Goal: Task Accomplishment & Management: Manage account settings

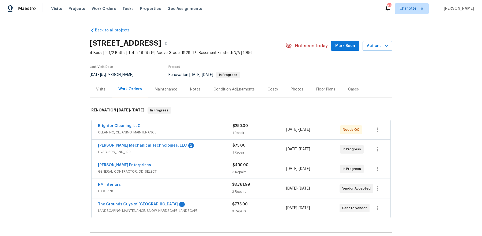
scroll to position [14, 0]
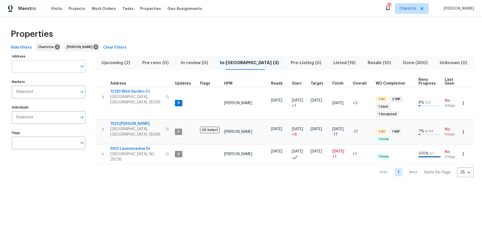
click at [49, 63] on input "Address" at bounding box center [45, 66] width 66 height 13
type input "church wood"
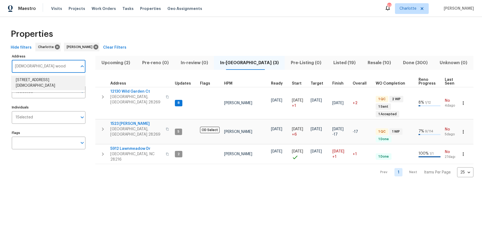
click at [43, 87] on li "7007 Church Wood Ln Huntersville NC 28078" at bounding box center [49, 83] width 74 height 14
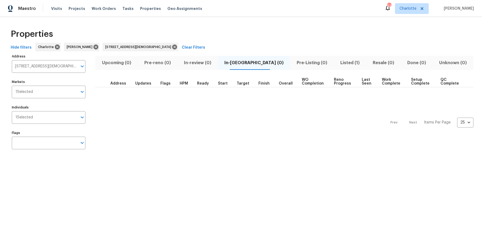
click at [339, 63] on span "Listed (1)" at bounding box center [350, 63] width 26 height 8
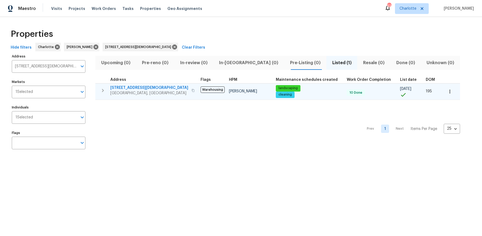
click at [131, 88] on span "7007 Church Wood Ln" at bounding box center [149, 87] width 78 height 5
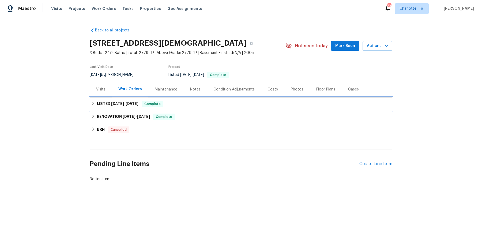
click at [122, 104] on span "7/8/25" at bounding box center [117, 104] width 13 height 4
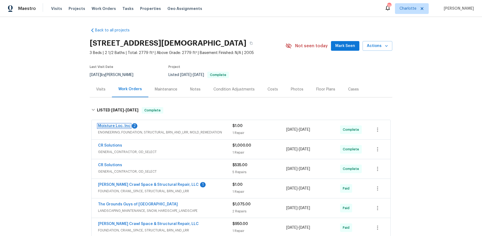
click at [123, 127] on link "Moisture Loc, Inc" at bounding box center [114, 126] width 32 height 4
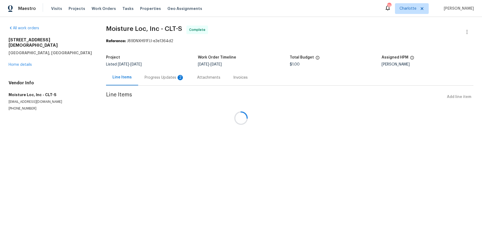
click at [166, 78] on section "Moisture Loc, Inc - CLT-S Complete Reference: J89DNXH91FJJ-e3e1364d2 Project Li…" at bounding box center [290, 74] width 368 height 98
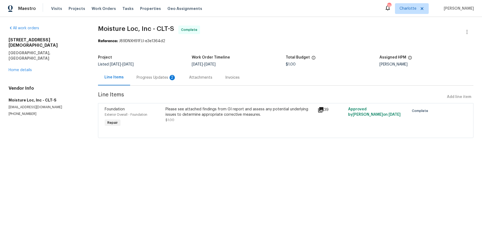
click at [153, 78] on div "Progress Updates 2" at bounding box center [157, 77] width 40 height 5
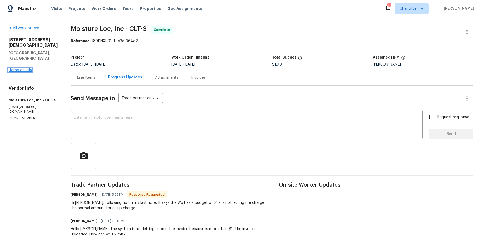
click at [14, 69] on link "Home details" at bounding box center [20, 70] width 23 height 4
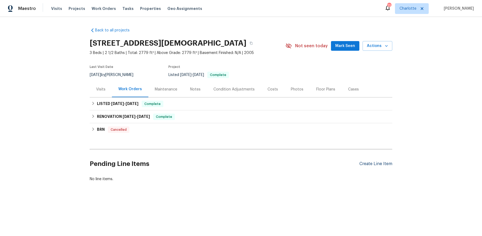
click at [379, 164] on div "Create Line Item" at bounding box center [376, 163] width 33 height 5
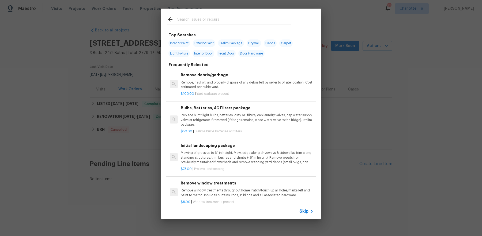
click at [213, 22] on input "text" at bounding box center [234, 20] width 114 height 8
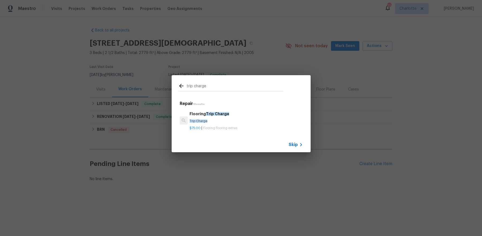
type input "trip charge"
click at [231, 115] on h6 "Flooring Trip Charge" at bounding box center [246, 114] width 113 height 6
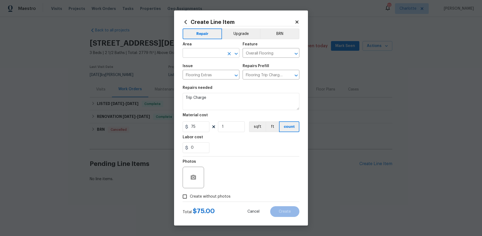
click at [206, 55] on input "text" at bounding box center [204, 53] width 42 height 8
click at [213, 66] on li "Exterior Overall" at bounding box center [211, 65] width 57 height 9
type input "Exterior Overall"
click at [200, 126] on input "75" at bounding box center [196, 126] width 27 height 11
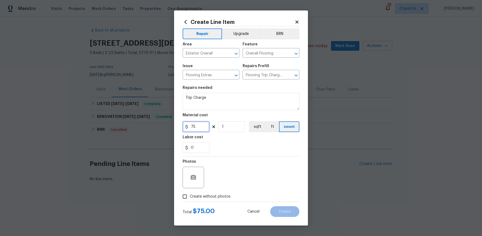
click at [200, 126] on input "75" at bounding box center [196, 126] width 27 height 11
type input "225"
click at [197, 195] on span "Create without photos" at bounding box center [210, 196] width 41 height 6
click at [190, 195] on input "Create without photos" at bounding box center [185, 196] width 10 height 10
checkbox input "true"
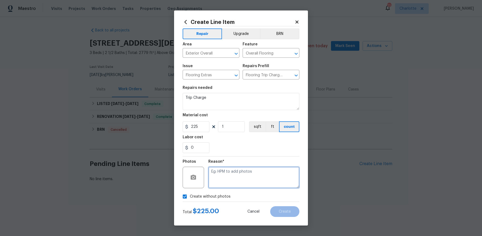
click at [260, 178] on textarea at bounding box center [253, 176] width 91 height 21
type textarea "pricing"
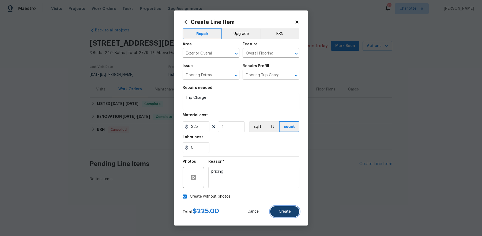
click at [288, 208] on button "Create" at bounding box center [284, 211] width 29 height 11
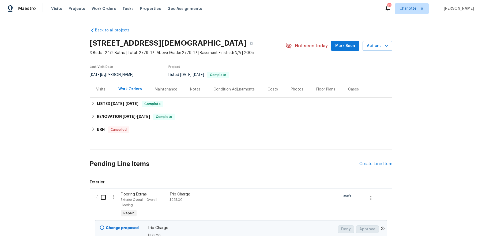
click at [100, 197] on input "checkbox" at bounding box center [105, 196] width 15 height 11
checkbox input "true"
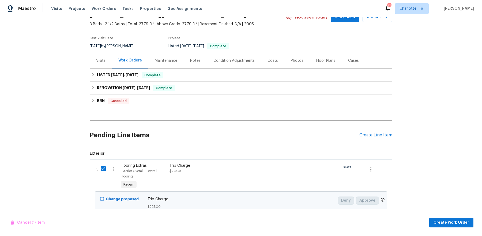
scroll to position [48, 0]
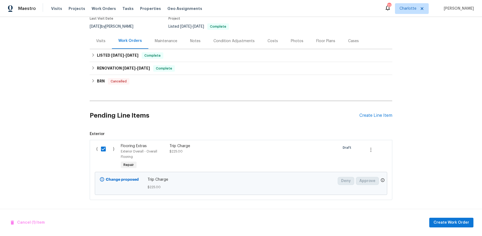
click at [434, 211] on div "Cancel (1) Item Create Work Order" at bounding box center [241, 221] width 482 height 27
click at [438, 222] on span "Create Work Order" at bounding box center [452, 222] width 36 height 7
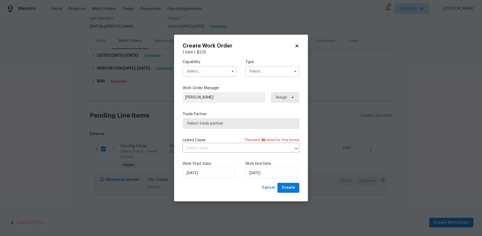
click at [215, 66] on input "text" at bounding box center [210, 71] width 54 height 11
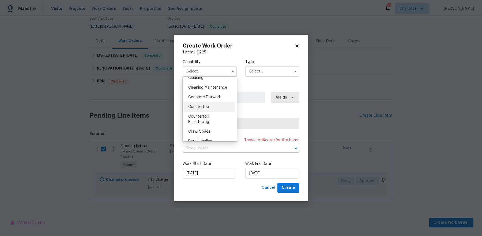
scroll to position [83, 0]
click at [204, 130] on span "Crawl Space" at bounding box center [199, 131] width 22 height 4
type input "Crawl Space"
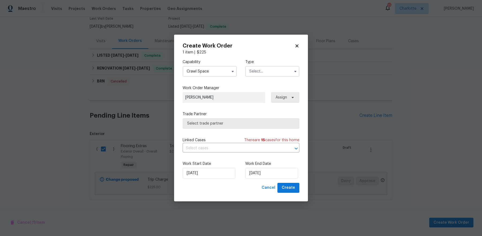
click at [270, 78] on div "Capability Crawl Space Type" at bounding box center [241, 68] width 117 height 26
click at [270, 74] on input "text" at bounding box center [272, 71] width 54 height 11
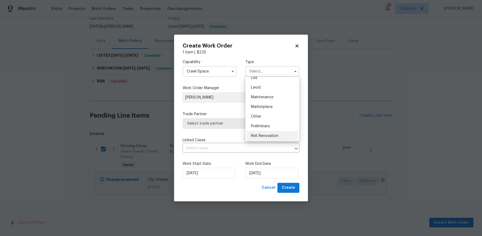
scroll to position [52, 0]
click at [268, 88] on div "Listed" at bounding box center [272, 89] width 51 height 10
type input "Listed"
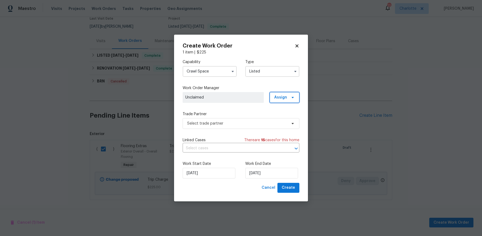
click at [289, 102] on span "Assign" at bounding box center [285, 97] width 30 height 11
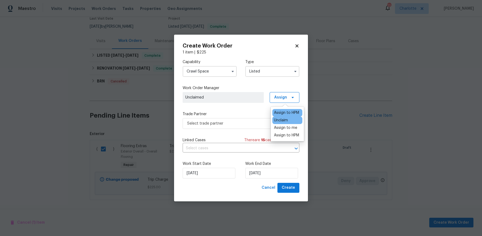
click at [281, 112] on div "Assign to HPM" at bounding box center [286, 112] width 25 height 5
click at [229, 116] on label "Trade Partner" at bounding box center [241, 113] width 117 height 5
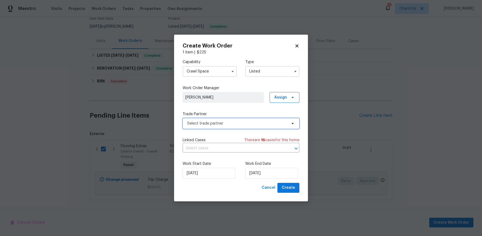
click at [222, 127] on span "Select trade partner" at bounding box center [241, 123] width 117 height 11
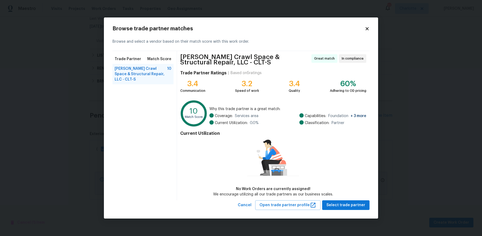
click at [367, 31] on div "Browse trade partner matches" at bounding box center [241, 28] width 257 height 5
click at [367, 30] on icon at bounding box center [367, 28] width 5 height 5
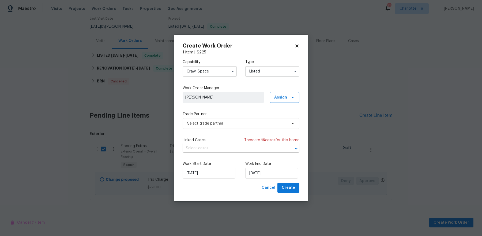
click at [215, 76] on input "Crawl Space" at bounding box center [210, 71] width 54 height 11
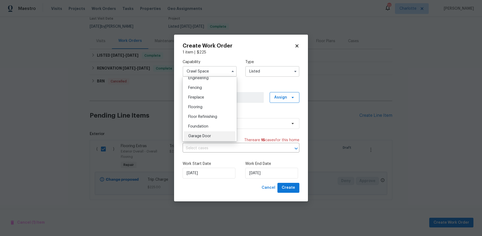
scroll to position [184, 0]
click at [203, 126] on span "Foundation" at bounding box center [198, 126] width 20 height 4
type input "Foundation"
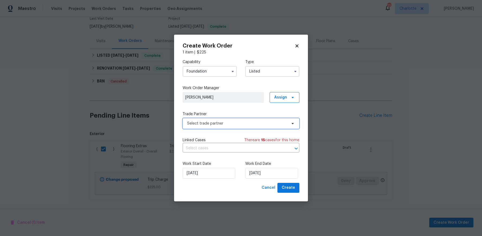
click at [235, 123] on span "Select trade partner" at bounding box center [237, 123] width 100 height 5
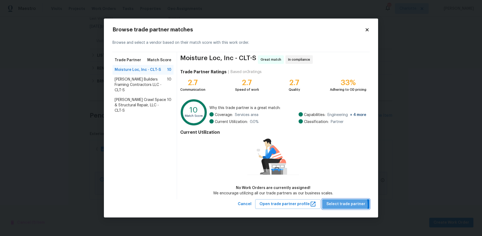
click at [342, 205] on span "Select trade partner" at bounding box center [346, 203] width 39 height 7
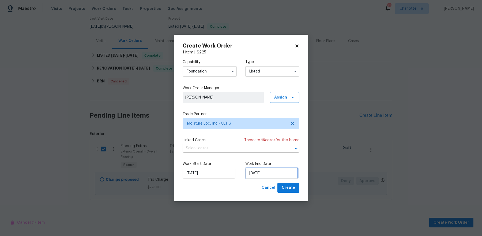
click at [277, 170] on input "[DATE]" at bounding box center [271, 172] width 53 height 11
click at [289, 189] on span "Create" at bounding box center [288, 187] width 13 height 7
checkbox input "false"
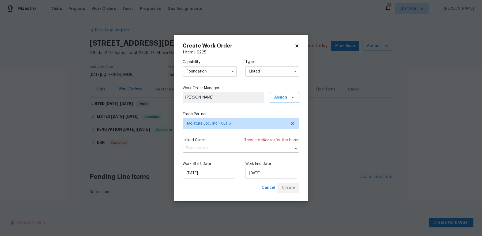
scroll to position [0, 0]
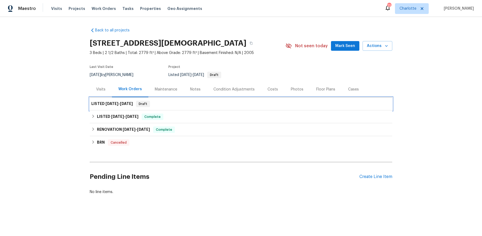
click at [137, 102] on div "LISTED 8/25/25 - 8/25/25 Draft" at bounding box center [241, 103] width 300 height 6
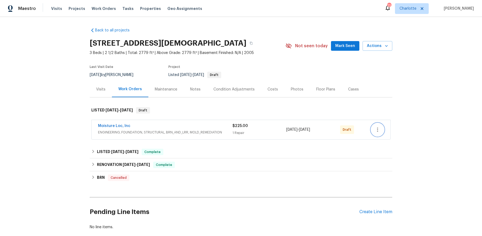
click at [378, 128] on icon "button" at bounding box center [378, 129] width 6 height 6
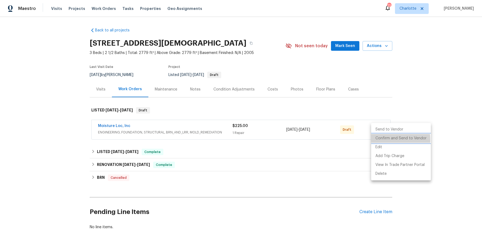
click at [383, 140] on li "Confirm and Send to Vendor" at bounding box center [401, 138] width 60 height 9
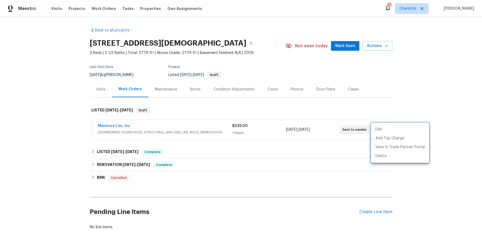
click at [290, 156] on div at bounding box center [241, 118] width 482 height 236
click at [86, 8] on div "Visits Projects Work Orders Tasks Properties Geo Assignments" at bounding box center [130, 8] width 158 height 11
click at [76, 8] on span "Projects" at bounding box center [77, 8] width 17 height 5
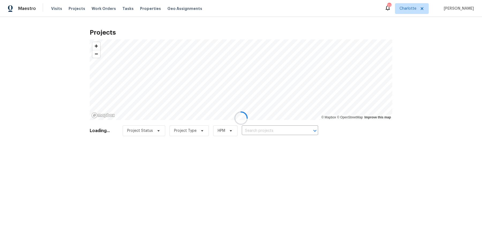
click at [291, 132] on div at bounding box center [241, 118] width 482 height 236
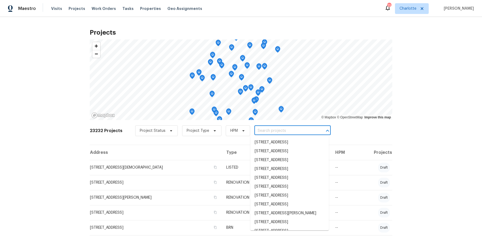
click at [289, 129] on input "text" at bounding box center [285, 130] width 61 height 8
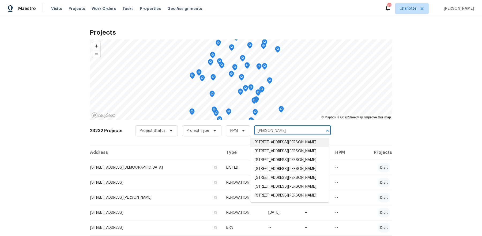
type input "sipes"
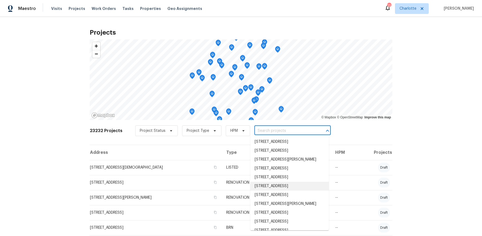
scroll to position [57, 0]
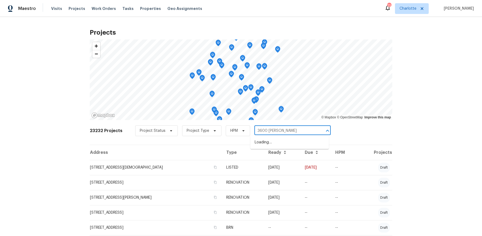
type input "3600 sipes"
click at [292, 144] on li "3600 Sipes Ln, Charlotte, NC 28269" at bounding box center [290, 142] width 79 height 9
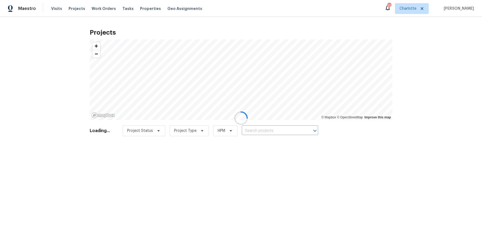
type input "3600 Sipes Ln, Charlotte, NC 28269"
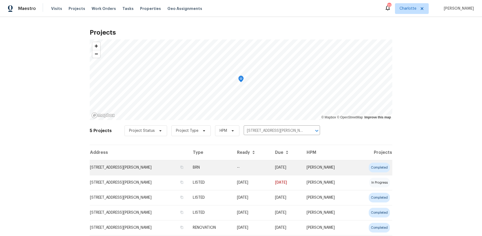
click at [270, 165] on td "--" at bounding box center [252, 167] width 38 height 15
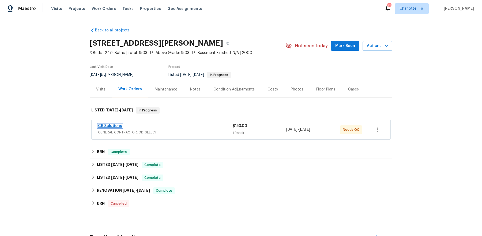
click at [109, 125] on link "CR Solutions" at bounding box center [110, 126] width 24 height 4
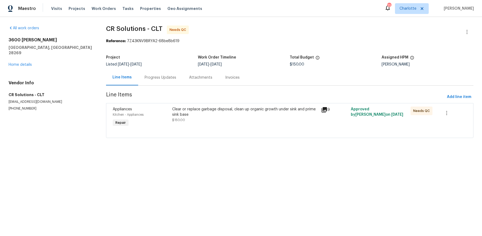
click at [234, 106] on div "Clear or replace garbage disposal, clean up organic growth under sink and prime…" at bounding box center [245, 117] width 149 height 25
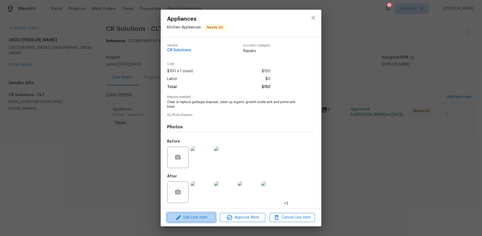
click at [192, 213] on button "Edit Line Item" at bounding box center [191, 217] width 49 height 9
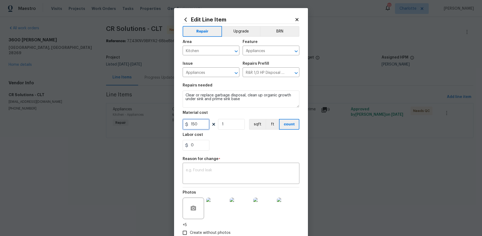
click at [198, 127] on input "150" at bounding box center [196, 124] width 27 height 11
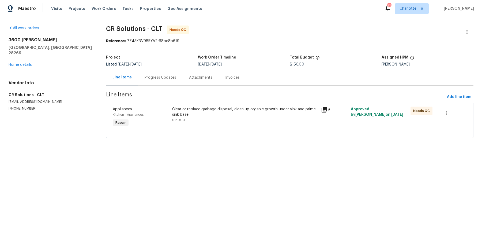
click at [194, 116] on div "Clear or replace garbage disposal, clean up organic growth under sink and prime…" at bounding box center [245, 111] width 146 height 11
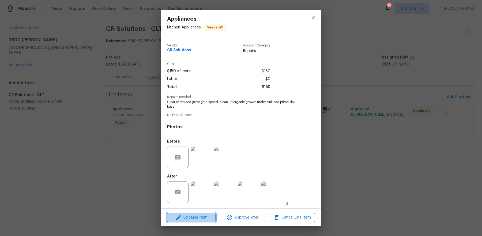
click at [190, 213] on button "Edit Line Item" at bounding box center [191, 217] width 49 height 9
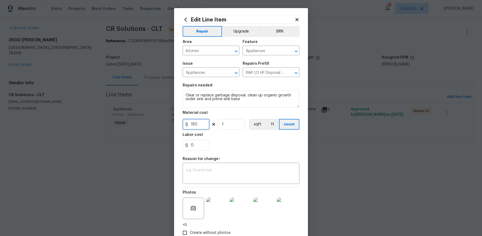
click at [200, 119] on input "150" at bounding box center [196, 124] width 27 height 11
type input "225"
click at [208, 173] on textarea at bounding box center [241, 173] width 110 height 11
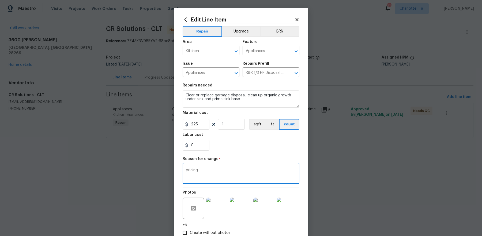
scroll to position [33, 0]
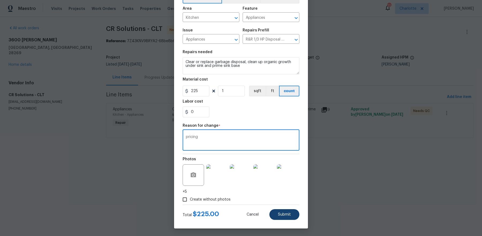
type textarea "pricing"
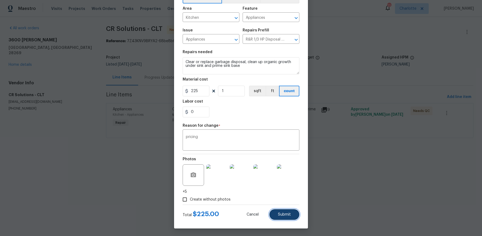
click at [290, 214] on span "Submit" at bounding box center [284, 214] width 13 height 4
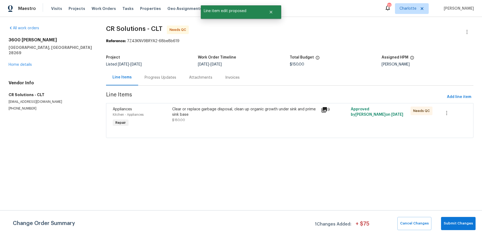
scroll to position [0, 0]
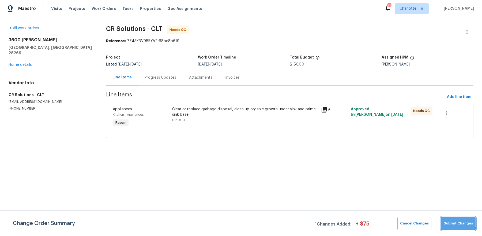
click at [451, 218] on button "Submit Changes" at bounding box center [458, 223] width 35 height 13
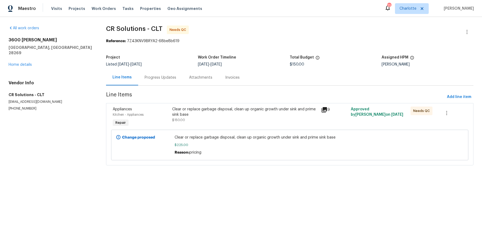
click at [243, 114] on div "Clear or replace garbage disposal, clean up organic growth under sink and prime…" at bounding box center [245, 111] width 146 height 11
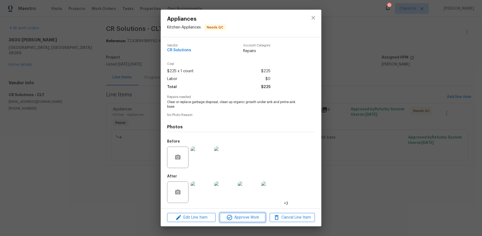
click at [246, 217] on span "Approve Work" at bounding box center [243, 217] width 42 height 7
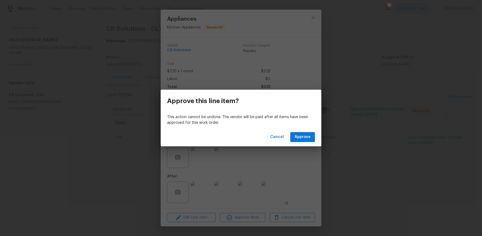
click at [304, 128] on div "Cancel Approve" at bounding box center [241, 137] width 161 height 18
click at [301, 137] on span "Approve" at bounding box center [303, 136] width 16 height 7
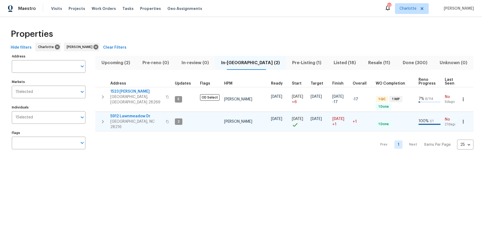
click at [134, 113] on span "5912 Lawnmeadow Dr" at bounding box center [136, 115] width 52 height 5
click at [164, 117] on button "button" at bounding box center [167, 121] width 6 height 13
click at [336, 62] on span "Listed (18)" at bounding box center [345, 63] width 28 height 8
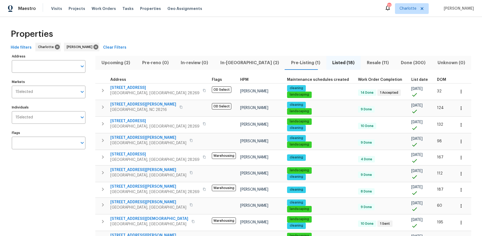
click at [412, 79] on span "List date" at bounding box center [420, 80] width 17 height 4
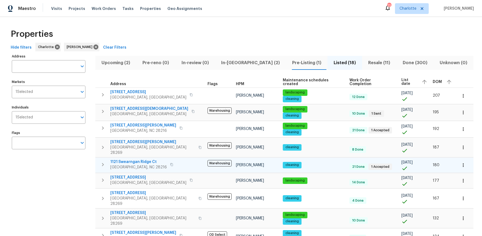
click at [138, 157] on td "1121 Swearngan Ridge Ct Charlotte, NC 28216" at bounding box center [150, 164] width 110 height 14
click at [135, 159] on span "1121 Swearngan Ridge Ct" at bounding box center [138, 161] width 57 height 5
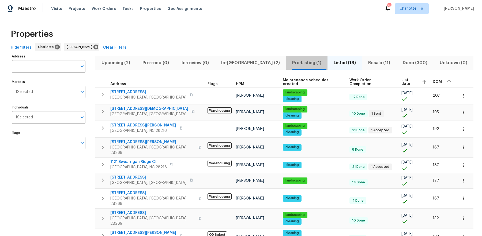
click at [289, 61] on span "Pre-Listing (1)" at bounding box center [306, 63] width 35 height 8
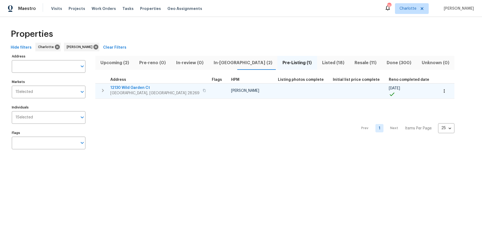
click at [138, 88] on span "12130 Wild Garden Ct" at bounding box center [154, 87] width 89 height 5
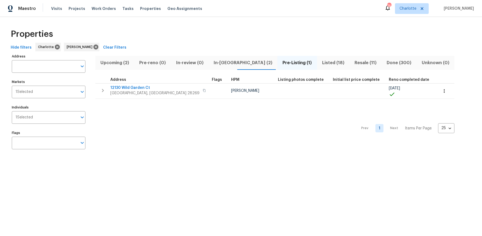
click at [114, 64] on span "Upcoming (2)" at bounding box center [115, 63] width 32 height 8
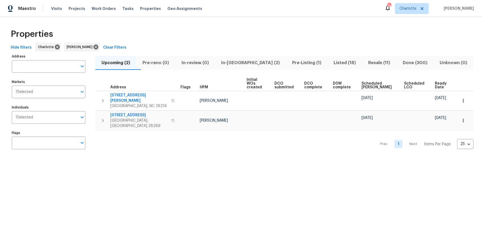
click at [366, 69] on div "Upcoming (2) Pre-reno (0) In-review (0) In-reno (2) Pre-Listing (1) Listed (18)…" at bounding box center [284, 104] width 378 height 102
click at [366, 67] on button "Resale (11)" at bounding box center [379, 63] width 34 height 14
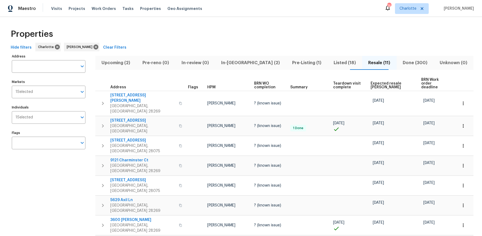
click at [427, 80] on span "BRN Work order deadline" at bounding box center [435, 83] width 27 height 11
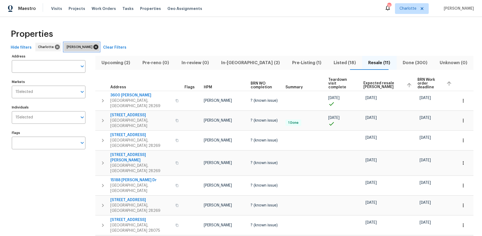
click at [93, 46] on icon at bounding box center [96, 47] width 6 height 6
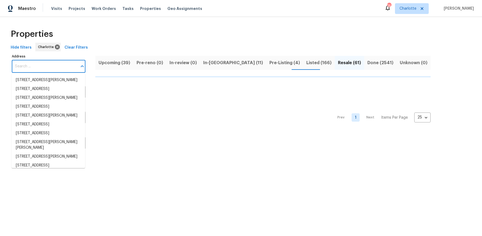
click at [44, 71] on input "Address" at bounding box center [45, 66] width 66 height 13
paste input "271 Wendover Dr, Salisbury, NC 28147"
type input "271 Wendover Dr, Salisbury, NC 28147"
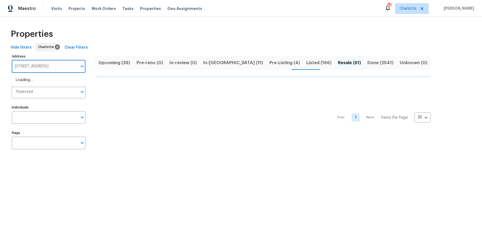
scroll to position [0, 3]
click at [46, 80] on li "271 Wendover Dr Salisbury NC 28147" at bounding box center [49, 80] width 74 height 9
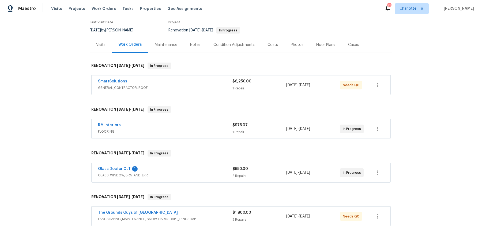
scroll to position [46, 0]
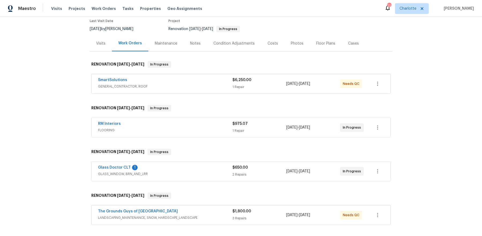
click at [117, 165] on span "Glass Doctor CLT" at bounding box center [114, 167] width 33 height 5
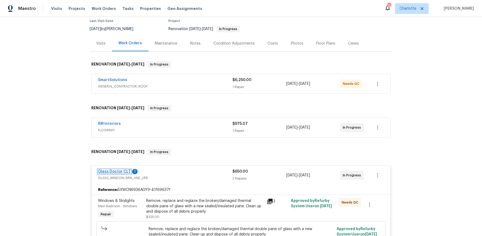
click at [114, 171] on link "Glass Doctor CLT" at bounding box center [114, 171] width 33 height 4
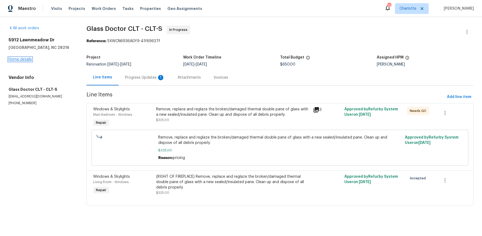
click at [23, 61] on link "Home details" at bounding box center [20, 59] width 23 height 4
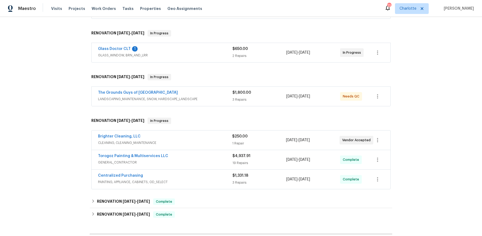
scroll to position [177, 0]
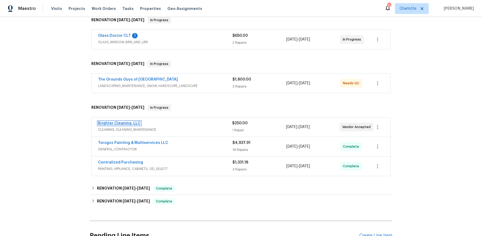
click at [127, 121] on link "Brighter Cleaning, LLC" at bounding box center [119, 123] width 43 height 4
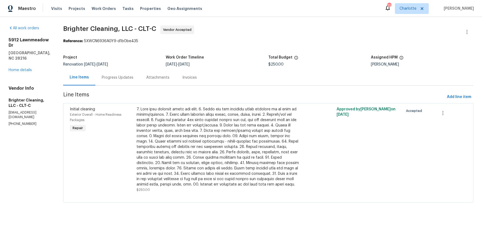
click at [104, 77] on div "Progress Updates" at bounding box center [118, 77] width 32 height 5
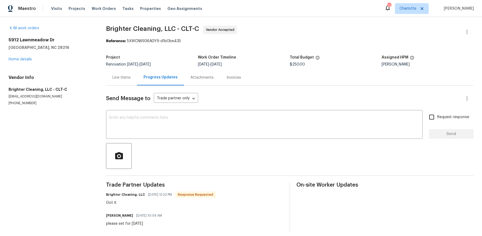
scroll to position [4, 0]
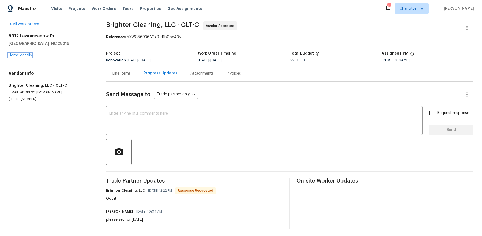
click at [24, 54] on link "Home details" at bounding box center [20, 55] width 23 height 4
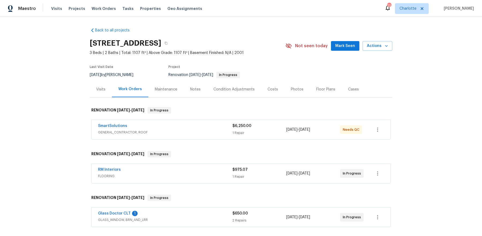
click at [99, 90] on div "Visits" at bounding box center [100, 89] width 9 height 5
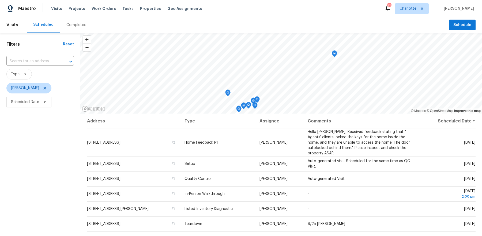
scroll to position [66, 0]
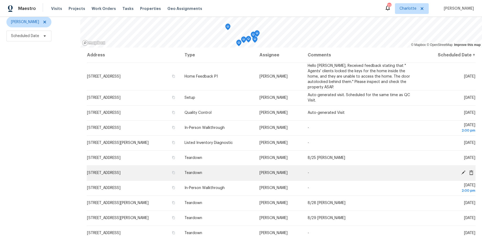
click at [464, 170] on icon at bounding box center [463, 172] width 4 height 4
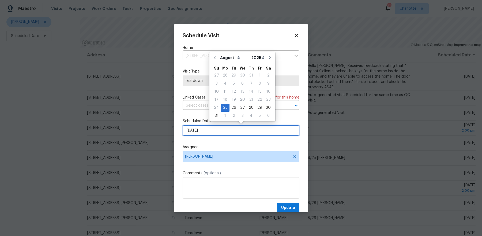
click at [194, 127] on input "[DATE]" at bounding box center [241, 130] width 117 height 11
click at [233, 109] on div "26" at bounding box center [234, 108] width 9 height 8
type input "[DATE]"
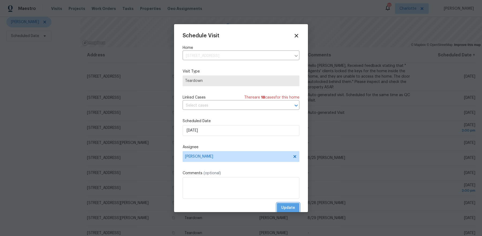
click at [287, 207] on span "Update" at bounding box center [288, 207] width 14 height 7
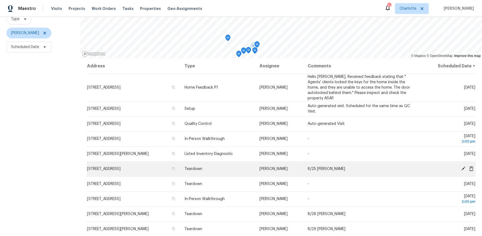
scroll to position [54, 0]
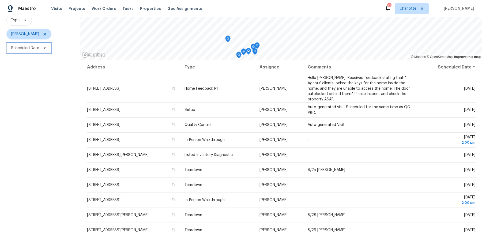
click at [40, 46] on span "Scheduled Date" at bounding box center [28, 48] width 45 height 11
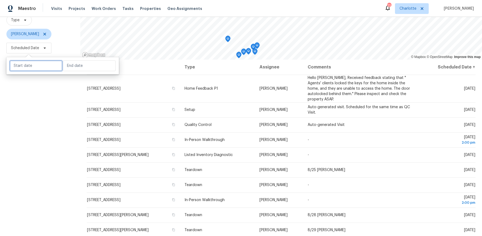
click at [39, 70] on input "text" at bounding box center [36, 65] width 53 height 11
select select "7"
select select "2025"
select select "8"
select select "2025"
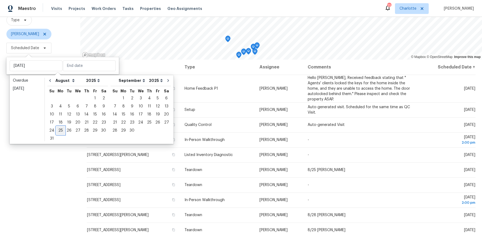
click at [60, 129] on div "25" at bounding box center [60, 130] width 9 height 8
type input "Mon, Aug 25"
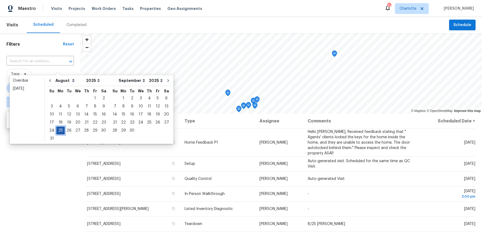
click at [60, 129] on div "25" at bounding box center [60, 130] width 9 height 8
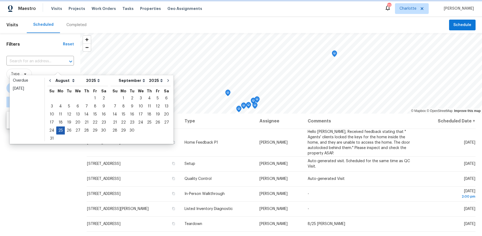
type input "[DATE]"
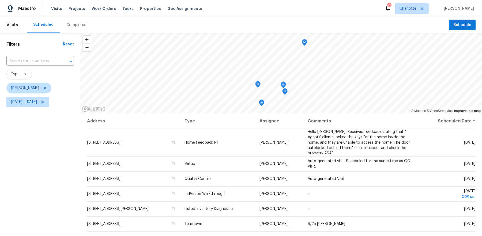
click at [47, 178] on div "Filters Reset ​ Type Dan Baquero Mon, Aug 25 - Mon, Aug 25" at bounding box center [40, 167] width 80 height 269
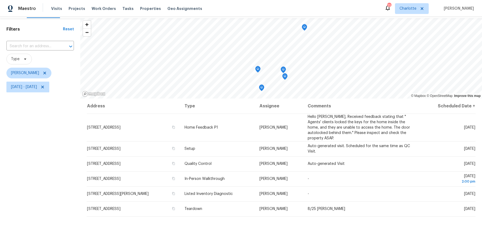
scroll to position [14, 0]
click at [259, 70] on icon "Map marker" at bounding box center [258, 69] width 2 height 1
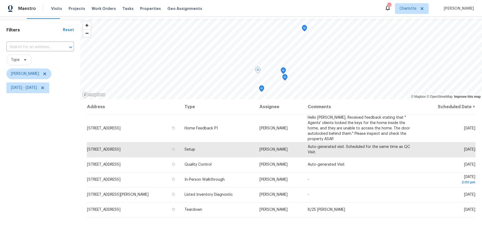
click at [307, 27] on icon "Map marker" at bounding box center [304, 28] width 5 height 6
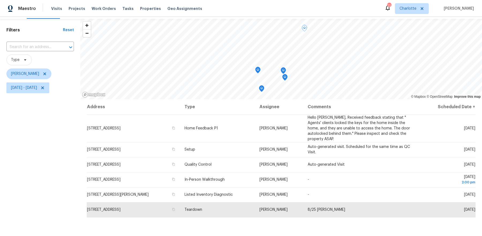
click at [259, 71] on icon "Map marker" at bounding box center [258, 70] width 5 height 6
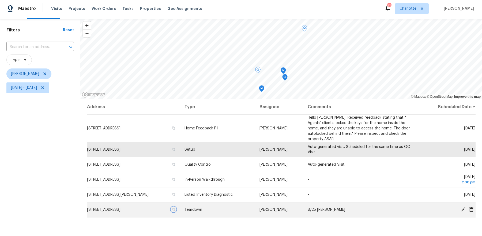
click at [175, 208] on icon "button" at bounding box center [174, 209] width 3 height 3
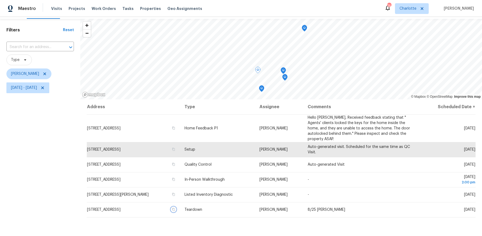
click at [304, 29] on icon "Map marker" at bounding box center [304, 28] width 5 height 6
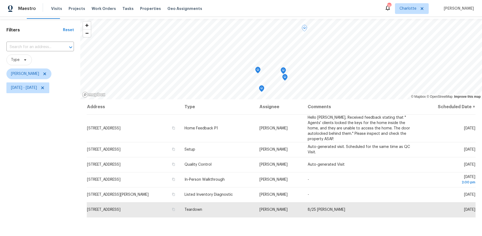
click at [259, 69] on icon "Map marker" at bounding box center [258, 70] width 5 height 6
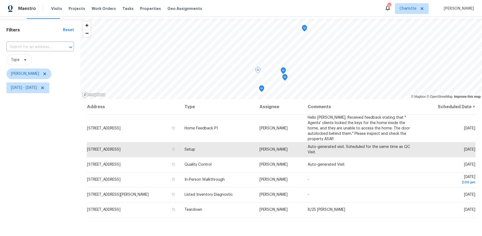
click at [260, 90] on icon "Map marker" at bounding box center [261, 88] width 5 height 7
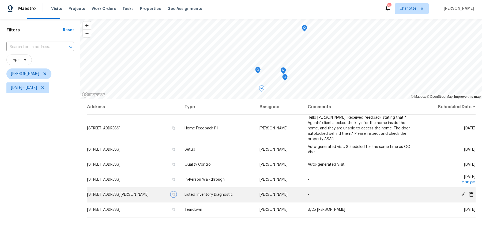
click at [175, 192] on icon "button" at bounding box center [173, 193] width 3 height 3
click at [287, 78] on icon "Map marker" at bounding box center [284, 77] width 5 height 7
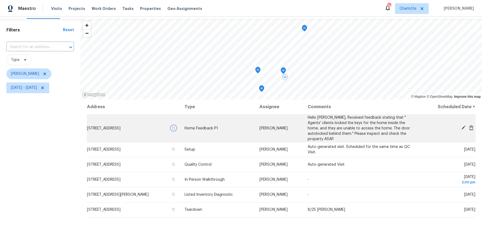
click at [175, 126] on icon "button" at bounding box center [173, 127] width 3 height 3
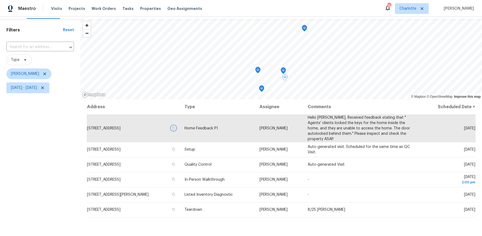
click at [284, 70] on icon "Map marker" at bounding box center [284, 70] width 2 height 1
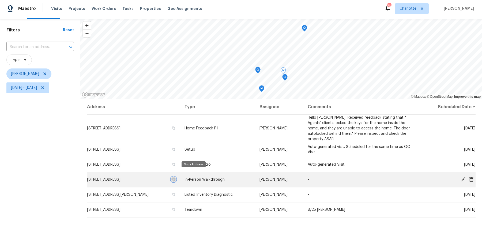
click at [175, 177] on icon "button" at bounding box center [173, 178] width 3 height 3
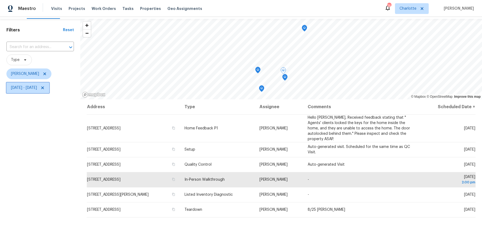
click at [36, 87] on span "Mon, Aug 25 - Mon, Aug 25" at bounding box center [24, 87] width 26 height 5
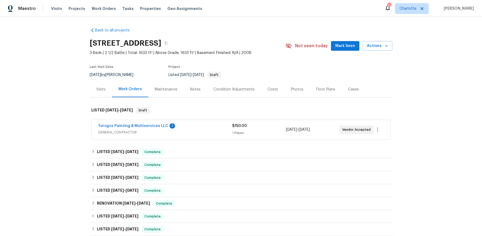
click at [144, 121] on div "Torogoz Painting & Multiservices LLC 1 GENERAL_CONTRACTOR $150.00 1 Repair [DAT…" at bounding box center [241, 129] width 299 height 19
click at [141, 124] on link "Torogoz Painting & Multiservices LLC" at bounding box center [133, 126] width 70 height 4
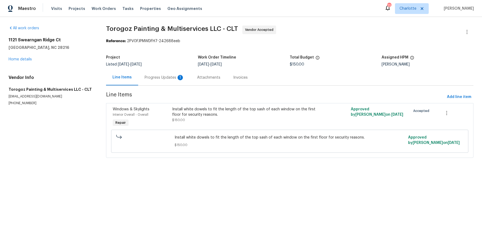
click at [149, 77] on div "Progress Updates 1" at bounding box center [165, 77] width 40 height 5
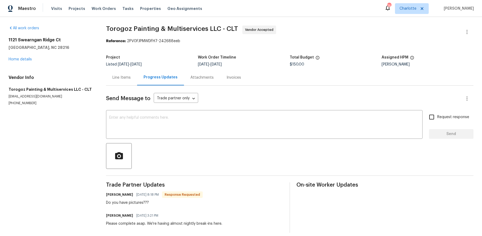
scroll to position [5, 0]
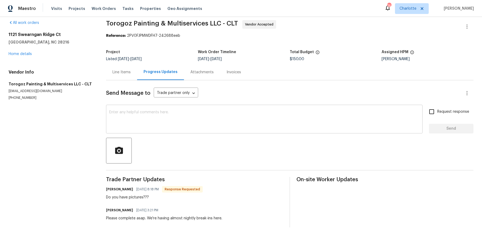
click at [172, 123] on textarea at bounding box center [264, 119] width 310 height 19
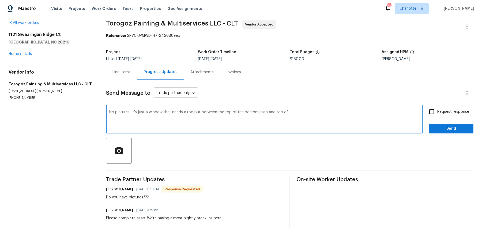
drag, startPoint x: 131, startPoint y: 112, endPoint x: 380, endPoint y: 125, distance: 249.3
click at [380, 125] on textarea "No pictures. It's just a window that needs a rod put between the top of the bot…" at bounding box center [264, 119] width 310 height 19
type textarea "No pictures - please text me if there are any more questions"
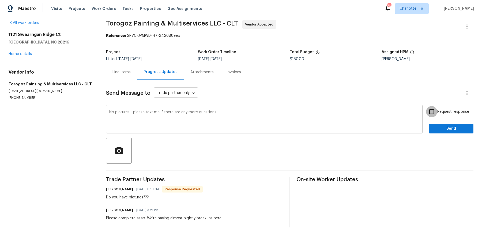
click at [426, 106] on input "Request response" at bounding box center [431, 111] width 11 height 11
checkbox input "true"
click at [429, 124] on button "Send" at bounding box center [451, 129] width 44 height 10
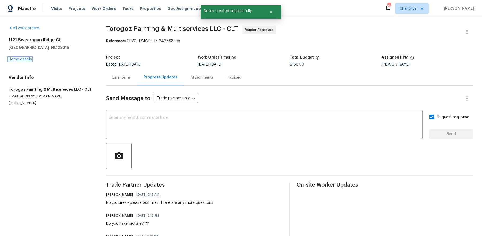
click at [26, 59] on link "Home details" at bounding box center [20, 59] width 23 height 4
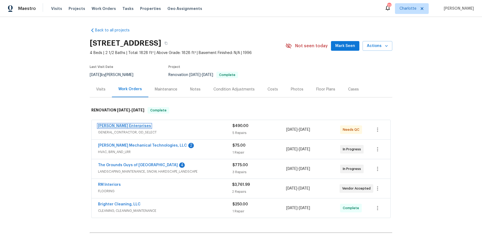
click at [124, 125] on link "[PERSON_NAME] Enterprises" at bounding box center [124, 126] width 53 height 4
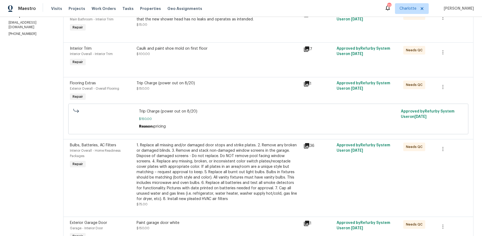
scroll to position [42, 0]
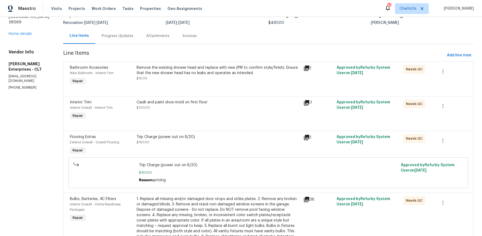
click at [177, 79] on div "Remove the existing shower head and replace with new (PM to confirm style/finis…" at bounding box center [219, 73] width 164 height 16
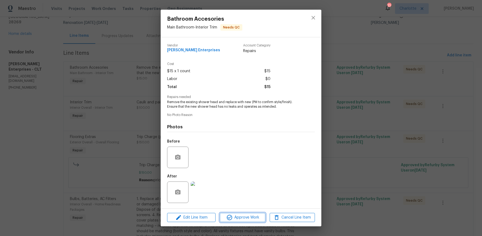
click at [242, 219] on span "Approve Work" at bounding box center [243, 217] width 42 height 7
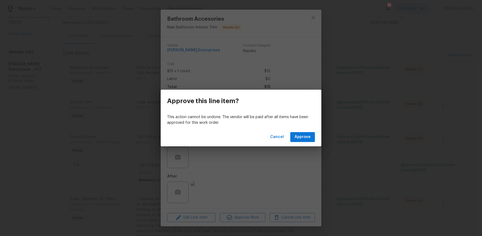
click at [313, 126] on div "This action cannot be undone. The vendor will be paid after all items have been…" at bounding box center [241, 120] width 161 height 16
click at [306, 132] on button "Approve" at bounding box center [302, 137] width 25 height 10
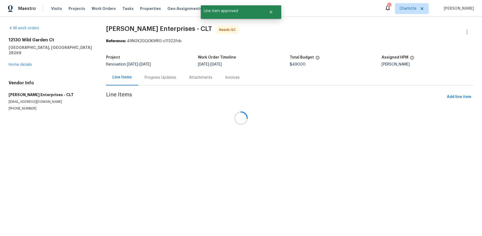
scroll to position [0, 0]
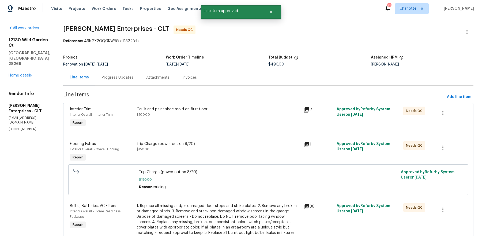
click at [170, 110] on div "Caulk and paint shoe mold on first floor" at bounding box center [219, 108] width 164 height 5
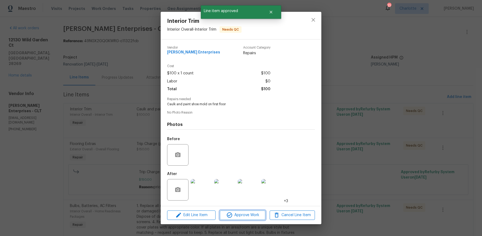
click at [255, 218] on span "Approve Work" at bounding box center [243, 214] width 42 height 7
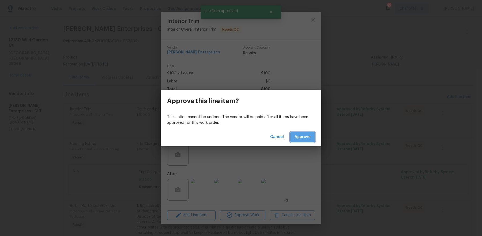
click at [299, 138] on span "Approve" at bounding box center [303, 136] width 16 height 7
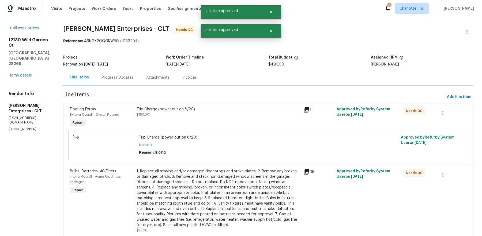
click at [169, 112] on div "Trip Charge (power out on 8/20) $150.00" at bounding box center [219, 111] width 164 height 11
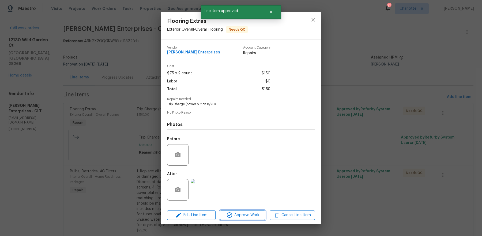
click at [242, 213] on span "Approve Work" at bounding box center [243, 214] width 42 height 7
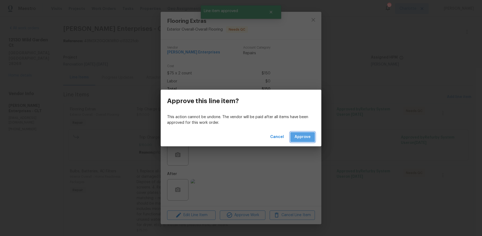
click at [299, 134] on span "Approve" at bounding box center [303, 136] width 16 height 7
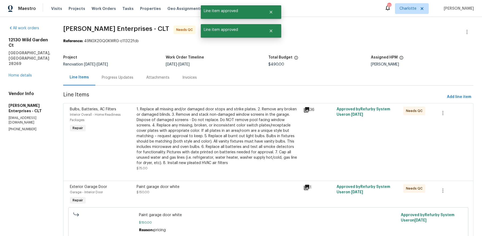
click at [178, 136] on div "1. Replace all missing and/or damaged door stops and strike plates. 2. Remove a…" at bounding box center [219, 135] width 164 height 59
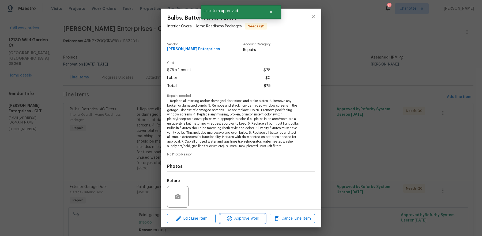
click at [242, 215] on span "Approve Work" at bounding box center [243, 218] width 42 height 7
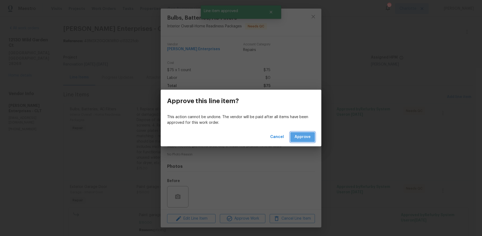
click at [304, 140] on span "Approve" at bounding box center [303, 136] width 16 height 7
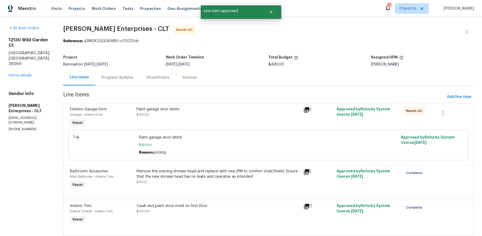
click at [199, 119] on div "Paint garage door white $150.00" at bounding box center [218, 117] width 167 height 25
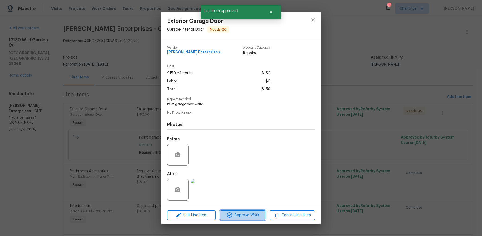
click at [245, 213] on span "Approve Work" at bounding box center [243, 214] width 42 height 7
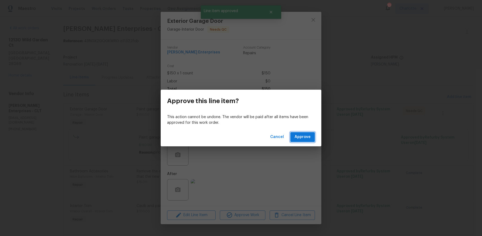
click at [302, 136] on span "Approve" at bounding box center [303, 136] width 16 height 7
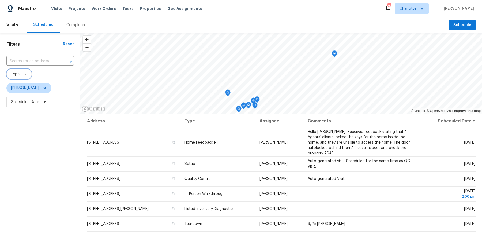
click at [21, 76] on span "Type" at bounding box center [18, 74] width 25 height 11
type input "y"
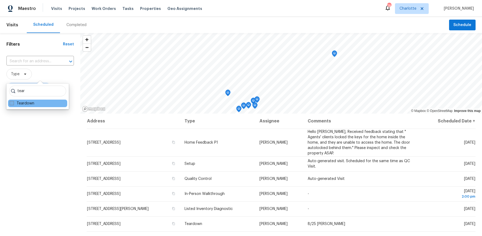
type input "tear"
click at [24, 101] on label "Teardown" at bounding box center [22, 102] width 25 height 5
click at [13, 101] on input "Teardown" at bounding box center [11, 101] width 3 height 3
checkbox input "true"
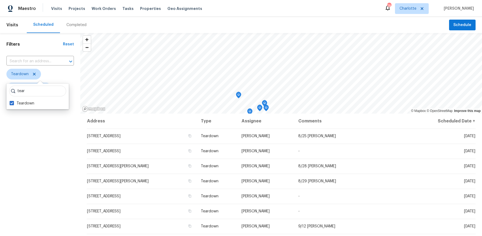
click at [20, 153] on div "Filters Reset ​ Teardown [PERSON_NAME] Scheduled Date" at bounding box center [40, 167] width 80 height 269
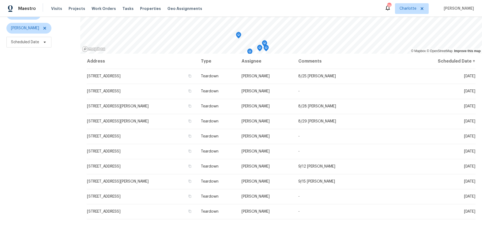
scroll to position [66, 0]
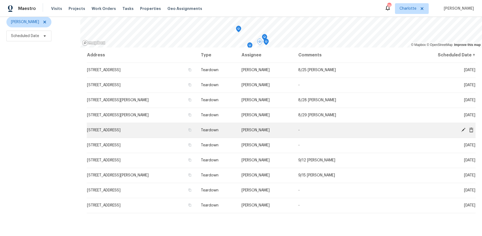
click at [464, 128] on icon at bounding box center [463, 130] width 4 height 4
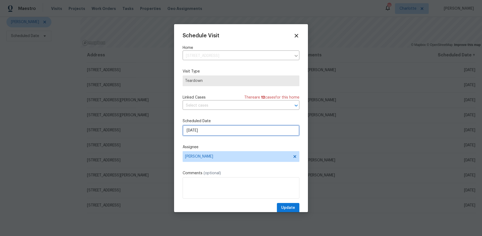
click at [230, 131] on input "[DATE]" at bounding box center [241, 130] width 117 height 11
select select "8"
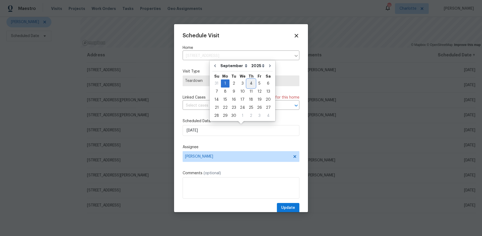
click at [250, 85] on div "4" at bounding box center [251, 84] width 8 height 8
type input "[DATE]"
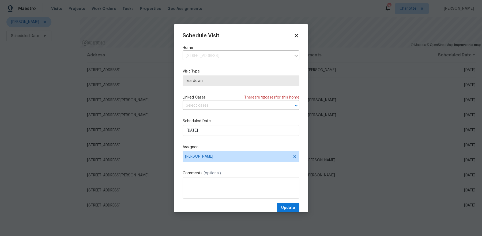
click at [210, 200] on div "Schedule Visit Home [STREET_ADDRESS] ​ Visit Type Teardown Linked Cases There a…" at bounding box center [241, 123] width 117 height 180
click at [210, 191] on textarea at bounding box center [241, 187] width 117 height 21
type textarea "9/5 [PERSON_NAME]"
click at [290, 203] on button "Update" at bounding box center [288, 208] width 23 height 10
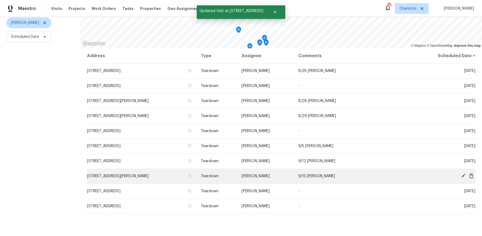
scroll to position [66, 0]
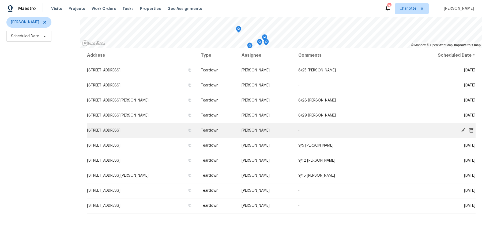
click at [463, 128] on icon at bounding box center [463, 130] width 5 height 5
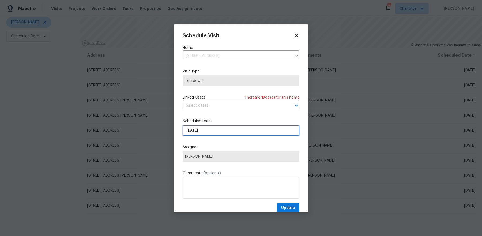
select select "8"
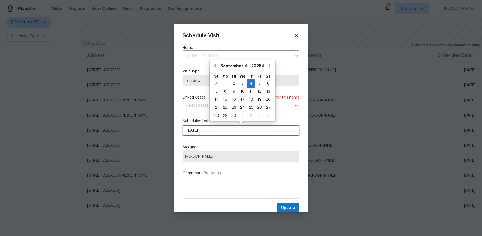
click at [228, 131] on input "[DATE]" at bounding box center [241, 130] width 117 height 11
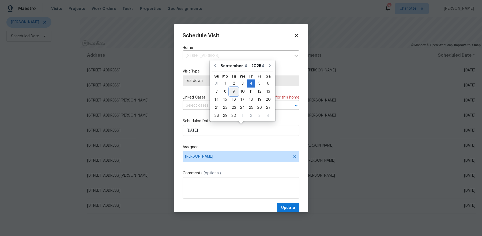
click at [233, 93] on div "9" at bounding box center [234, 92] width 9 height 8
type input "[DATE]"
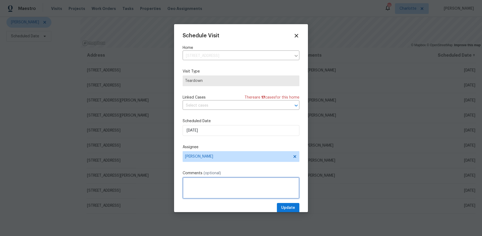
click at [209, 178] on textarea at bounding box center [241, 187] width 117 height 21
type textarea "9/10 [PERSON_NAME]"
click at [292, 204] on span "Update" at bounding box center [288, 207] width 14 height 7
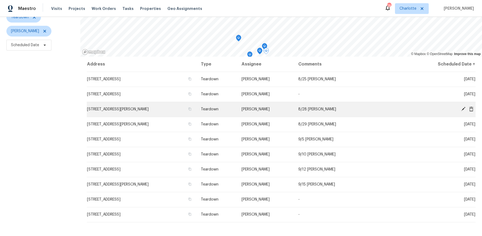
scroll to position [66, 0]
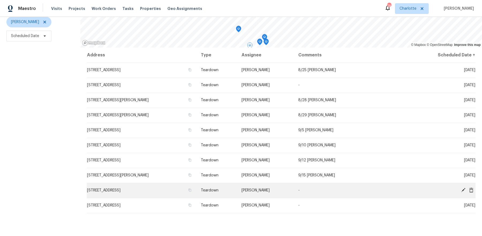
click at [464, 189] on icon at bounding box center [463, 190] width 4 height 4
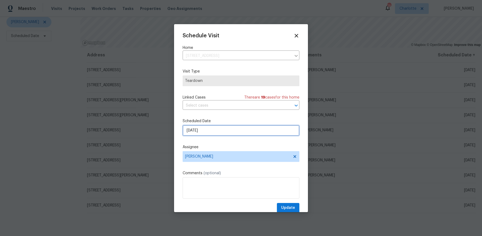
select select "8"
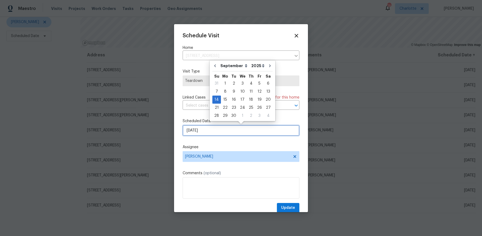
click at [204, 128] on input "9/14/2025" at bounding box center [241, 130] width 117 height 11
click at [250, 101] on div "18" at bounding box center [251, 100] width 8 height 8
type input "9/18/2025"
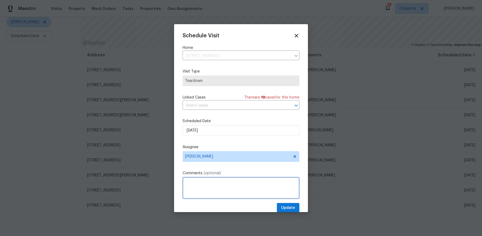
click at [212, 187] on textarea at bounding box center [241, 187] width 117 height 21
type textarea "9/19 COE"
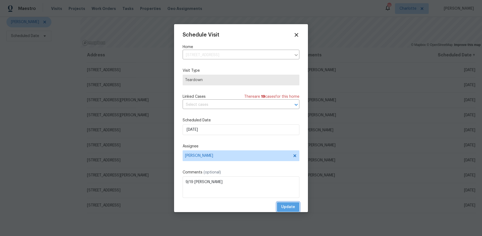
click at [277, 202] on button "Update" at bounding box center [288, 207] width 23 height 10
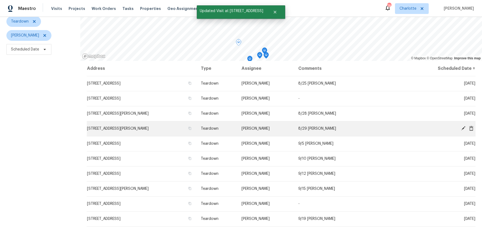
scroll to position [66, 0]
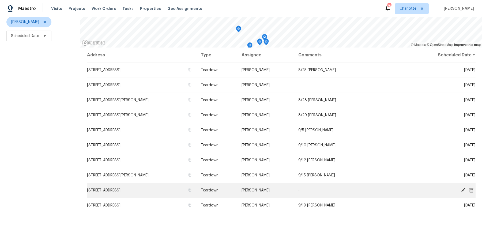
click at [464, 188] on icon at bounding box center [463, 190] width 4 height 4
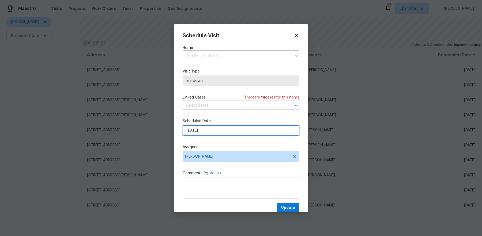
click at [201, 134] on input "9/17/2025" at bounding box center [241, 130] width 117 height 11
select select "8"
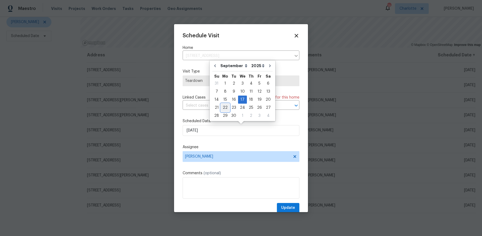
click at [225, 109] on div "22" at bounding box center [225, 108] width 9 height 8
type input "9/22/2025"
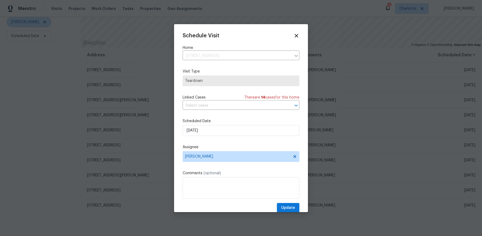
click at [210, 200] on div "Schedule Visit Home 3904 Hounslow Ln, Harrisburg, NC 28075 ​ Visit Type Teardow…" at bounding box center [241, 123] width 117 height 180
click at [210, 198] on textarea at bounding box center [241, 187] width 117 height 21
type textarea "9/23 COE"
click at [277, 202] on button "Update" at bounding box center [288, 207] width 23 height 10
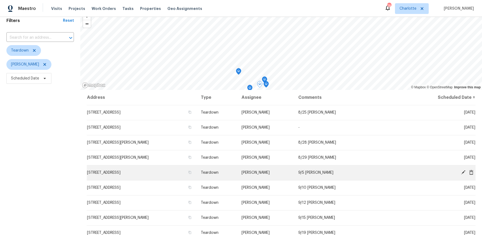
scroll to position [66, 0]
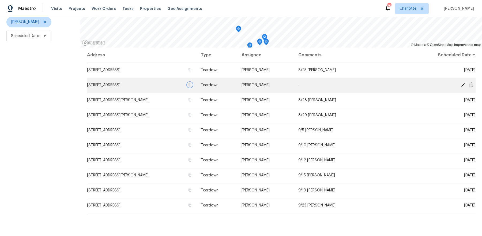
click at [192, 85] on icon "button" at bounding box center [189, 84] width 3 height 3
click at [191, 83] on icon "button" at bounding box center [190, 84] width 3 height 3
click at [465, 84] on icon at bounding box center [463, 84] width 5 height 5
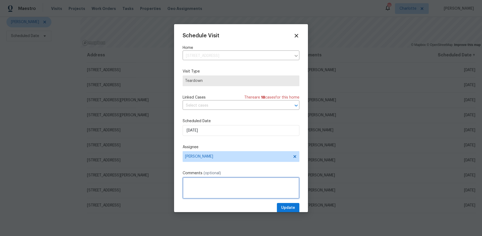
click at [217, 185] on textarea at bounding box center [241, 187] width 117 height 21
type textarea "9/2 COE"
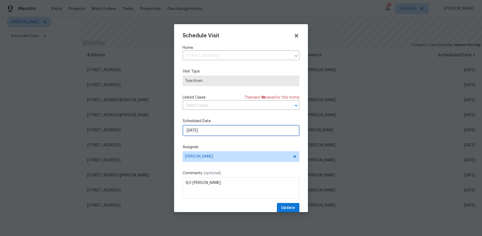
click at [241, 133] on input "8/26/2025" at bounding box center [241, 130] width 117 height 11
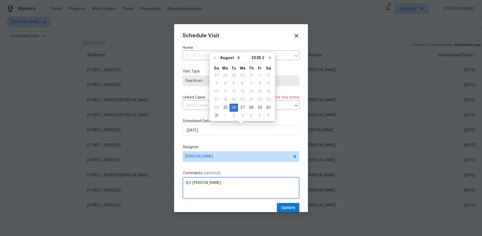
click at [277, 192] on textarea "9/2 COE" at bounding box center [241, 187] width 117 height 21
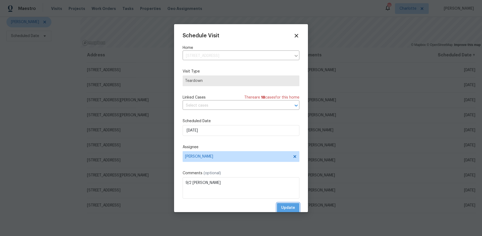
click at [286, 205] on span "Update" at bounding box center [288, 207] width 14 height 7
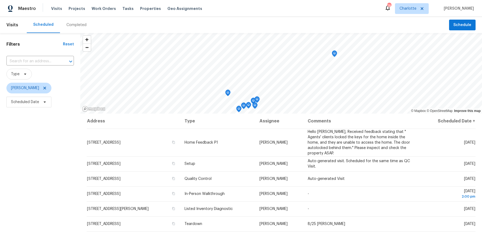
scroll to position [1, 0]
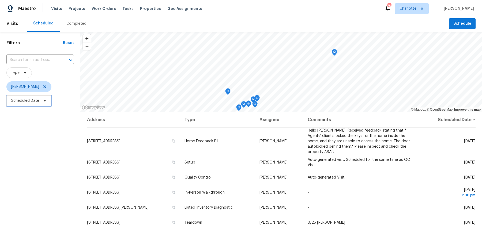
click at [37, 102] on span "Scheduled Date" at bounding box center [25, 100] width 28 height 5
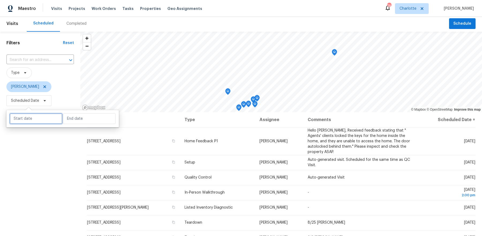
click at [32, 120] on input "text" at bounding box center [36, 118] width 53 height 11
select select "7"
select select "2025"
select select "8"
select select "2025"
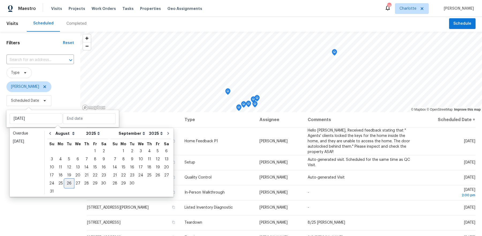
click at [71, 185] on div "26" at bounding box center [69, 183] width 9 height 8
type input "Tue, Aug 26"
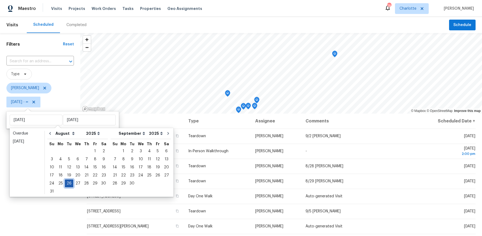
click at [71, 184] on div "26" at bounding box center [69, 183] width 9 height 8
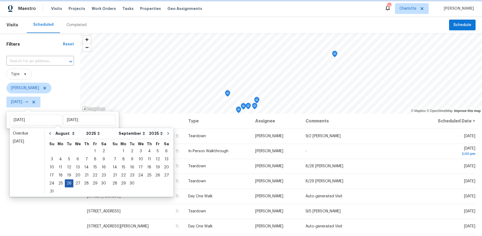
type input "Tue, Aug 26"
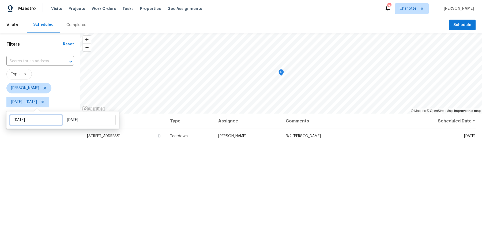
select select "7"
select select "2025"
select select "8"
select select "2025"
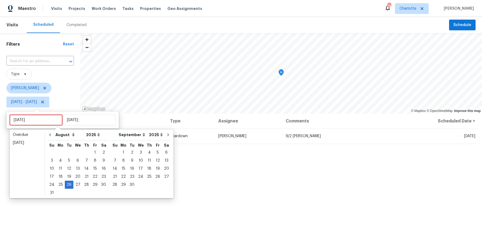
click at [36, 120] on input "Tue, Aug 26" at bounding box center [36, 119] width 53 height 11
type input "Thu, Aug 28"
type input "Tue, Aug 26"
type input "Thu, Aug 28"
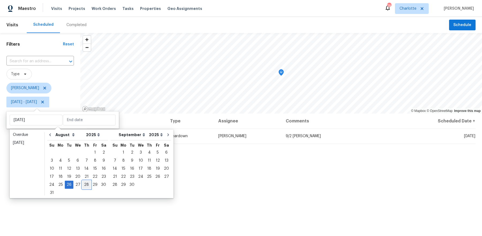
click at [86, 186] on div "28" at bounding box center [86, 185] width 9 height 8
type input "Thu, Aug 28"
type input "Tue, Aug 26"
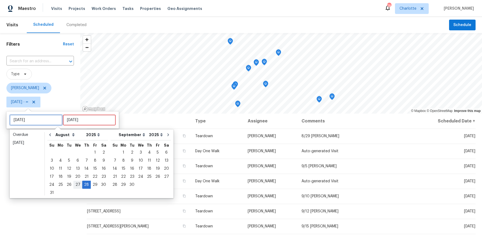
type input "Wed, Aug 27"
type input "Thu, Aug 28"
click at [76, 184] on div "27" at bounding box center [77, 185] width 9 height 8
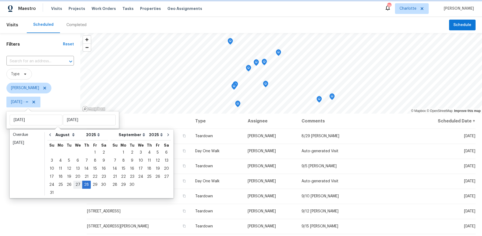
type input "Wed, Aug 27"
type input "Thu, Aug 28"
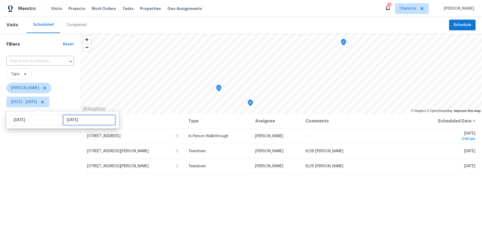
click at [71, 122] on input "Thu, Aug 28" at bounding box center [89, 119] width 53 height 11
select select "7"
select select "2025"
select select "8"
select select "2025"
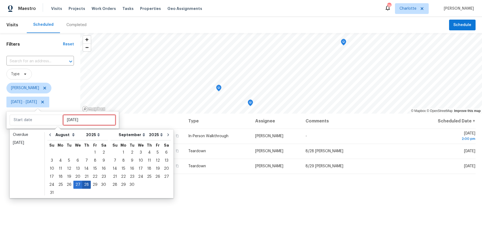
type input "Thu, Aug 21"
type input "Wed, Aug 27"
click at [75, 187] on div "27" at bounding box center [77, 185] width 9 height 8
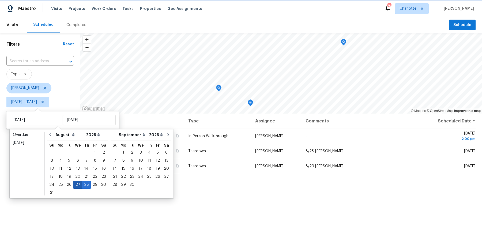
type input "Wed, Aug 27"
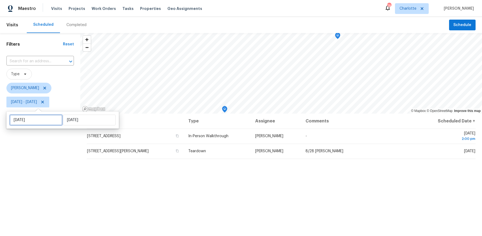
click at [46, 121] on input "Wed, Aug 27" at bounding box center [36, 119] width 53 height 11
select select "7"
select select "2025"
select select "8"
select select "2025"
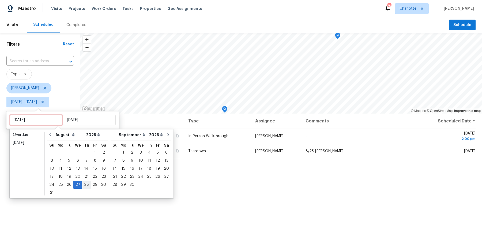
type input "Thu, Aug 28"
click at [82, 182] on div "28" at bounding box center [86, 185] width 9 height 8
type input "Thu, Aug 28"
type input "Wed, Aug 27"
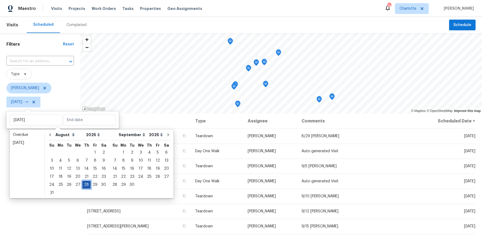
click at [82, 184] on div "28" at bounding box center [86, 185] width 9 height 8
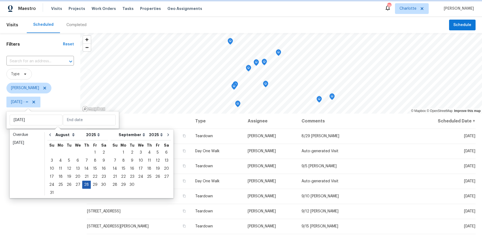
type input "Thu, Aug 28"
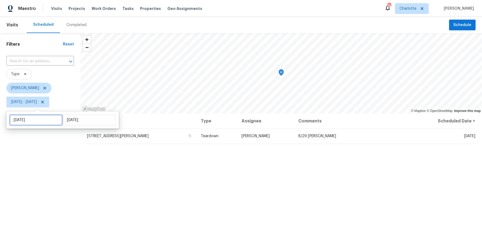
select select "7"
select select "2025"
select select "8"
select select "2025"
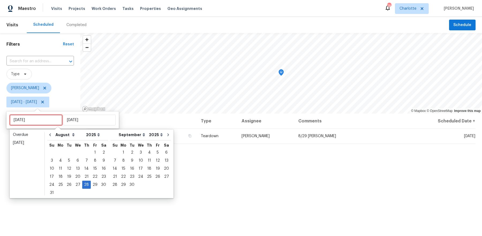
click at [45, 116] on input "Thu, Aug 28" at bounding box center [36, 119] width 53 height 11
type input "Fri, Aug 29"
type input "Thu, Aug 28"
type input "Fri, Aug 29"
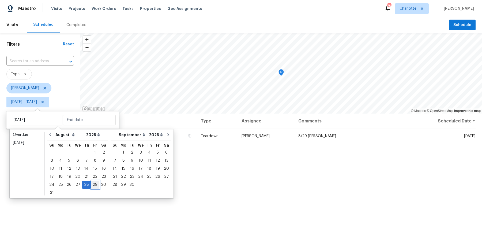
click at [91, 184] on div "29" at bounding box center [95, 185] width 9 height 8
type input "Fri, Aug 29"
type input "Thu, Aug 28"
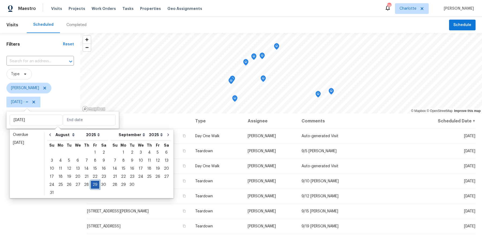
click at [91, 184] on div "29" at bounding box center [95, 185] width 9 height 8
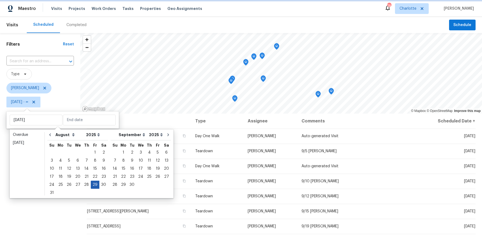
type input "Fri, Aug 29"
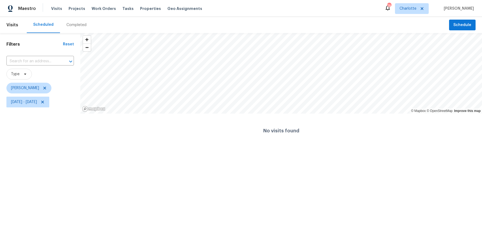
click at [82, 148] on html "Maestro Visits Projects Work Orders Tasks Properties Geo Assignments 78 Charlot…" at bounding box center [241, 74] width 482 height 148
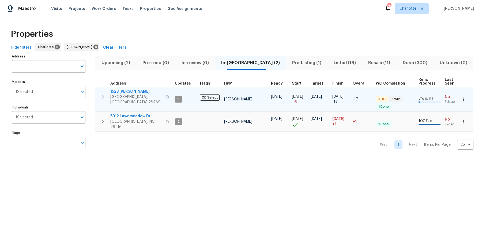
click at [136, 89] on span "1523 [PERSON_NAME]" at bounding box center [136, 91] width 52 height 5
